Goal: Information Seeking & Learning: Learn about a topic

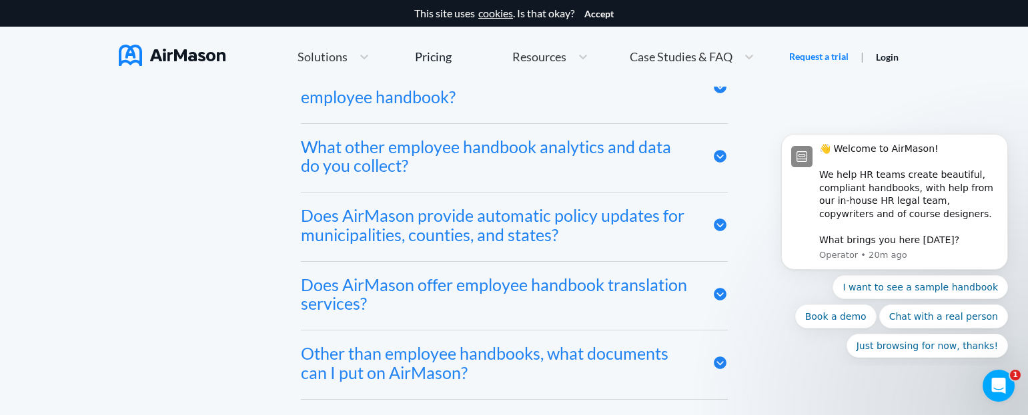
scroll to position [6871, 0]
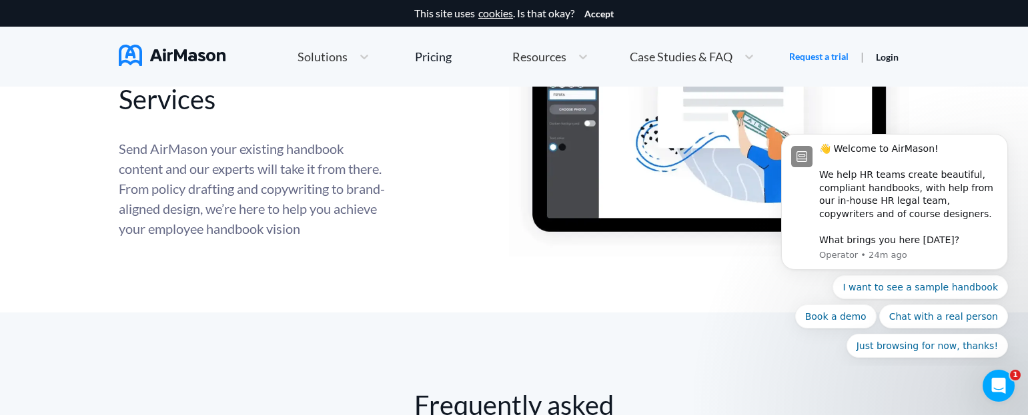
scroll to position [5937, 0]
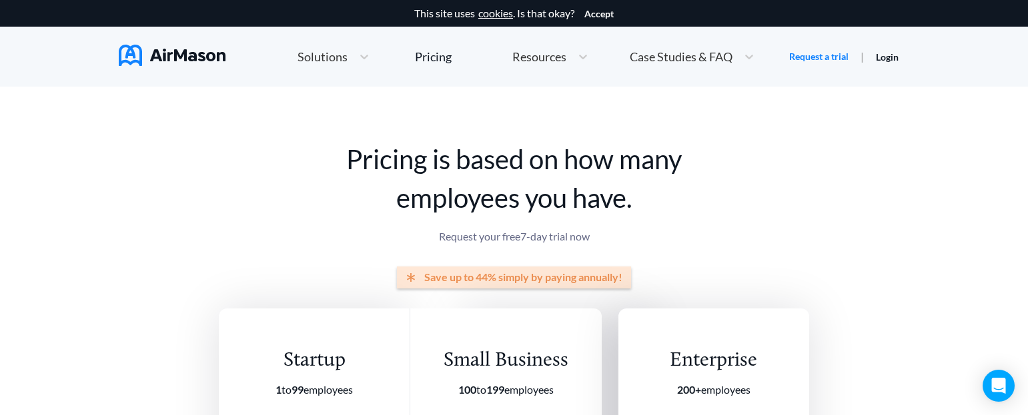
click at [558, 52] on span "Resources" at bounding box center [539, 57] width 54 height 12
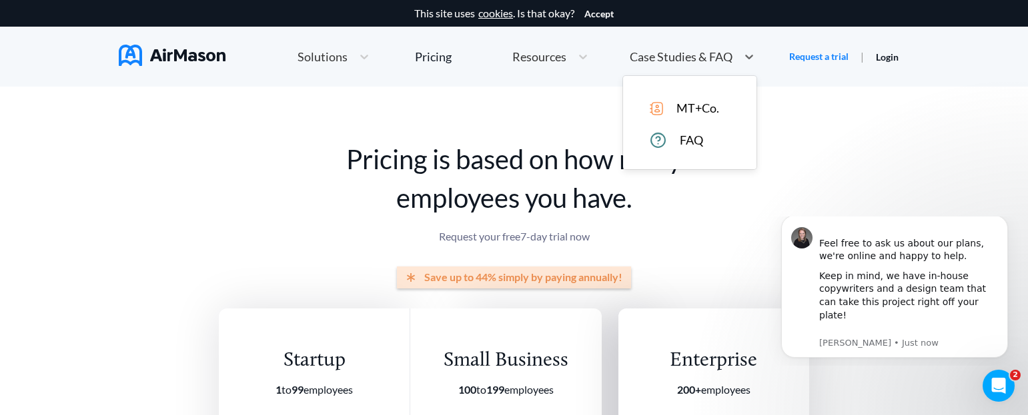
click at [658, 63] on div "Case Studies & FAQ" at bounding box center [680, 57] width 114 height 17
